Goal: Communication & Community: Answer question/provide support

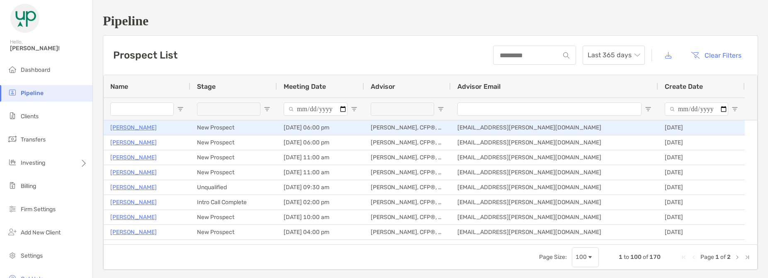
click at [136, 125] on p "[PERSON_NAME]" at bounding box center [133, 127] width 46 height 10
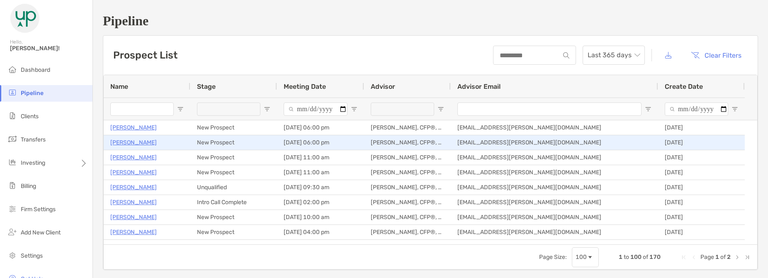
click at [131, 143] on p "[PERSON_NAME]" at bounding box center [133, 142] width 46 height 10
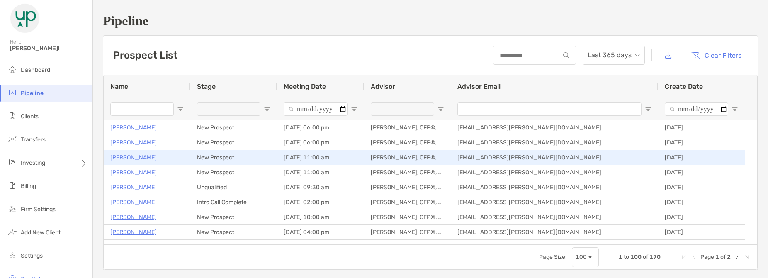
click at [123, 157] on p "[PERSON_NAME]" at bounding box center [133, 157] width 46 height 10
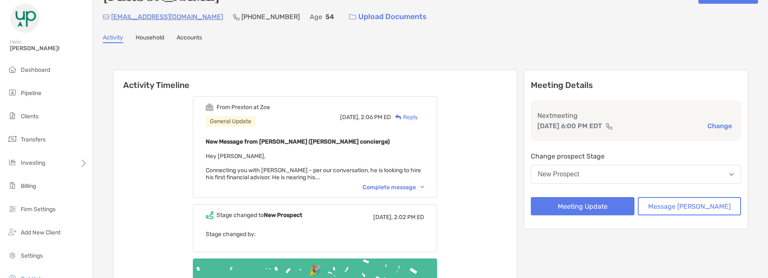
scroll to position [41, 0]
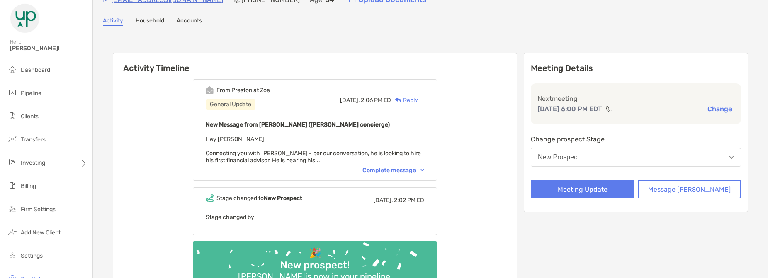
click at [385, 170] on div "Complete message" at bounding box center [394, 170] width 62 height 7
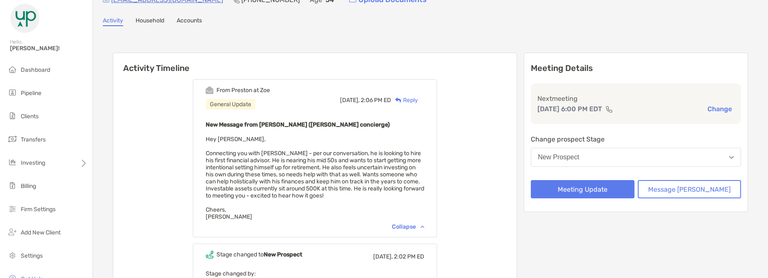
scroll to position [83, 0]
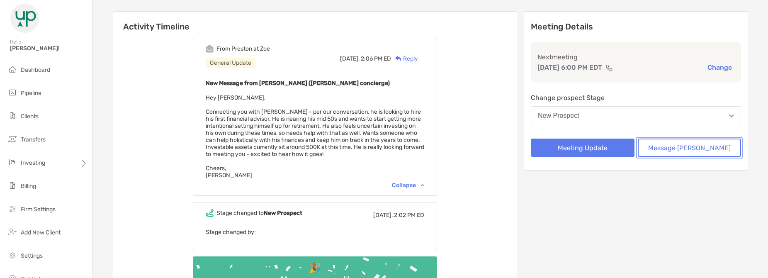
click at [675, 152] on button "Message [PERSON_NAME]" at bounding box center [690, 148] width 104 height 18
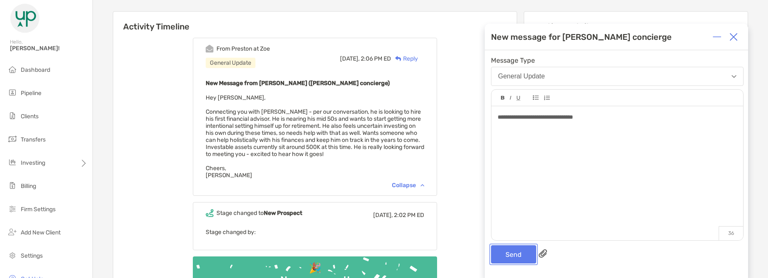
click at [492, 255] on button "Send" at bounding box center [513, 254] width 45 height 18
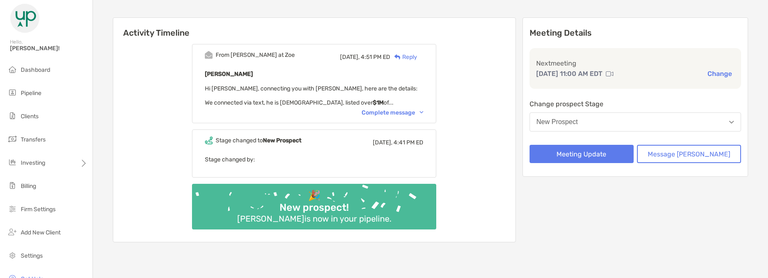
scroll to position [83, 0]
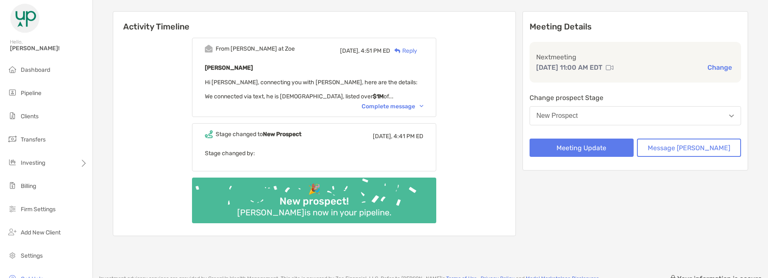
click at [391, 108] on div "Complete message" at bounding box center [393, 106] width 62 height 7
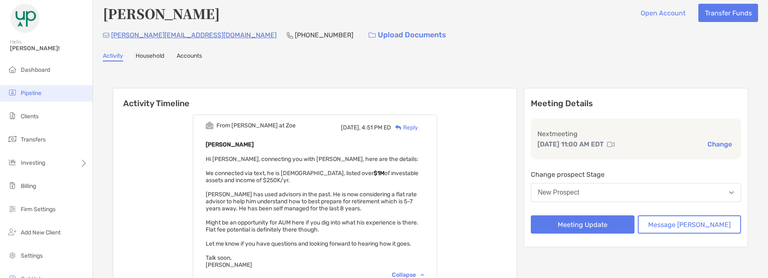
scroll to position [0, 0]
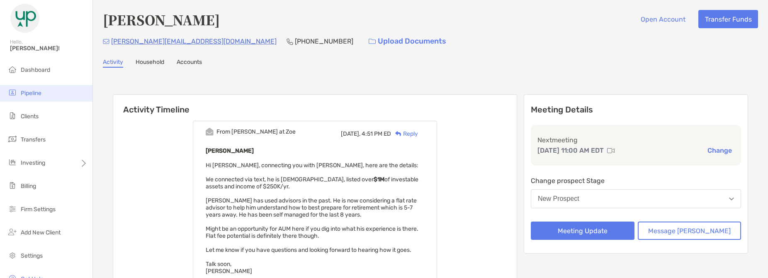
click at [50, 93] on li "Pipeline" at bounding box center [46, 93] width 93 height 17
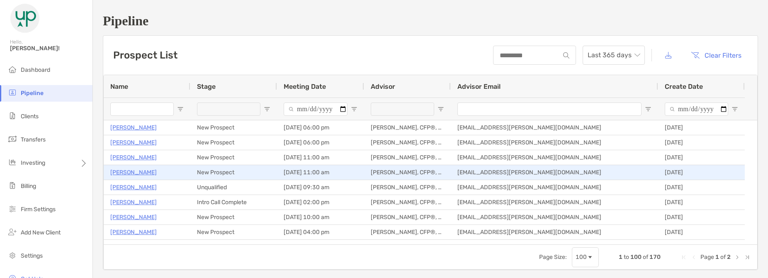
scroll to position [83, 0]
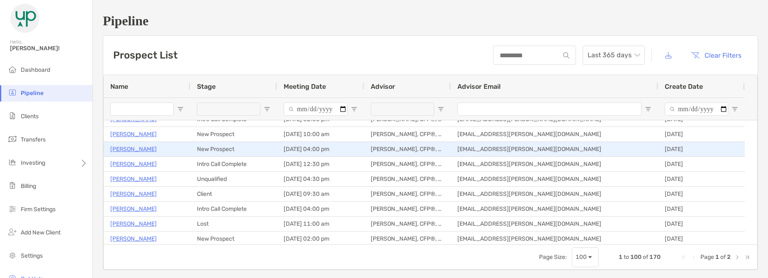
click at [143, 149] on p "[PERSON_NAME]" at bounding box center [133, 149] width 46 height 10
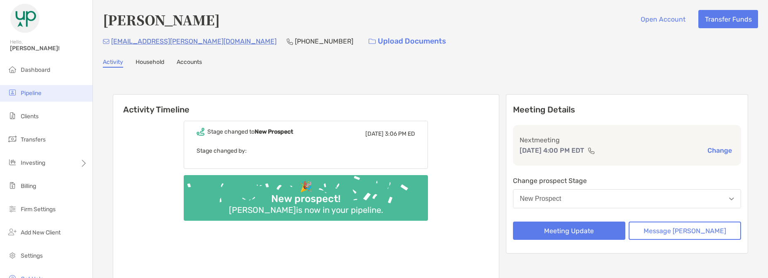
click at [43, 95] on li "Pipeline" at bounding box center [46, 93] width 93 height 17
